Goal: Navigation & Orientation: Find specific page/section

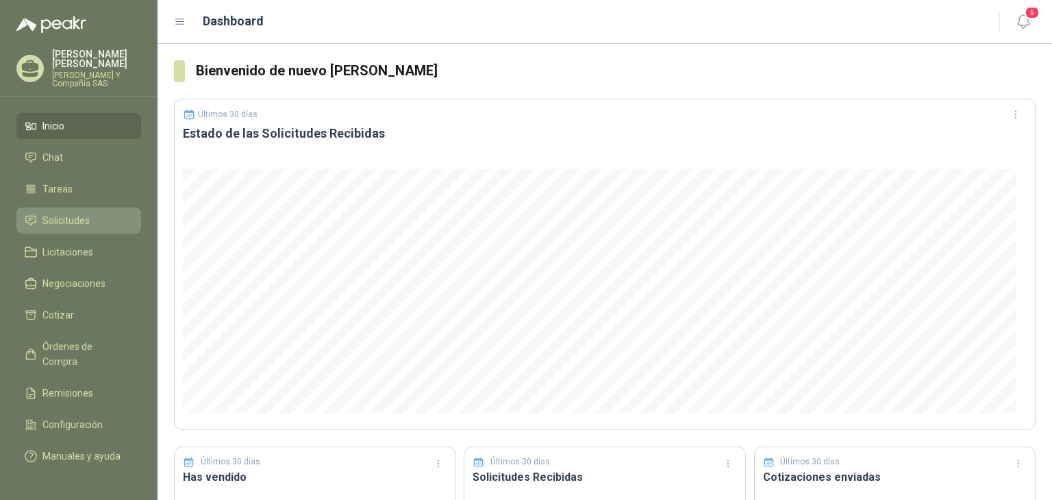
click at [84, 216] on span "Solicitudes" at bounding box center [65, 220] width 47 height 15
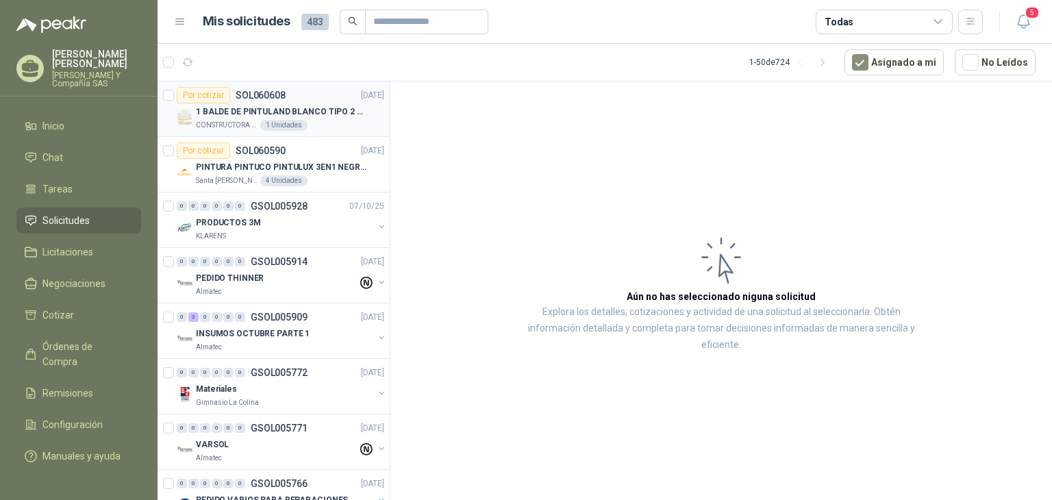
click at [256, 107] on p "1 BALDE DE PINTULAND BLANCO TIPO 2 DE 2.5 GLS" at bounding box center [281, 111] width 170 height 13
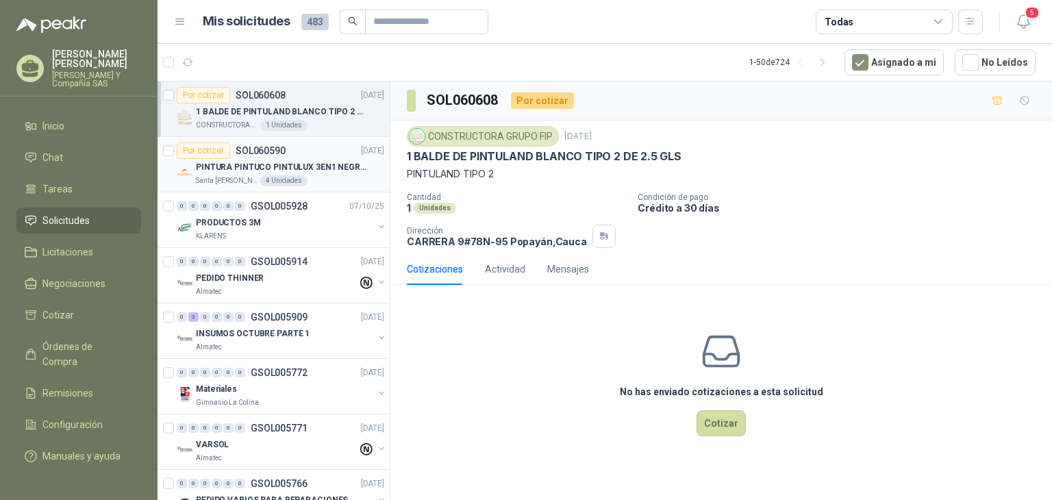
click at [233, 173] on div "PINTURA PINTUCO PINTULUX 3EN1 NEGRO X G" at bounding box center [290, 167] width 188 height 16
